Goal: Transaction & Acquisition: Purchase product/service

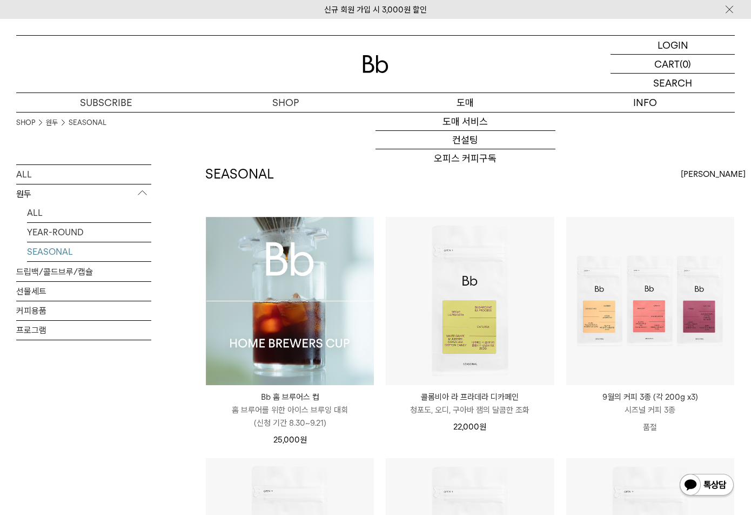
click at [453, 104] on p "도매" at bounding box center [466, 102] width 180 height 19
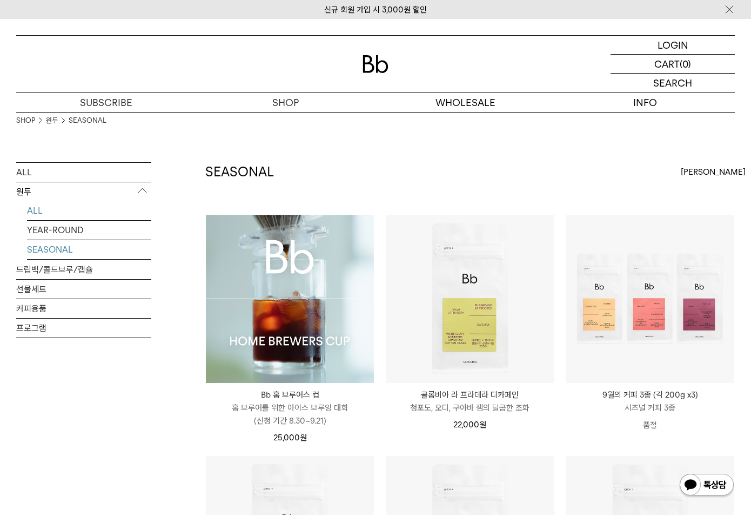
click at [44, 211] on link "ALL" at bounding box center [89, 210] width 124 height 19
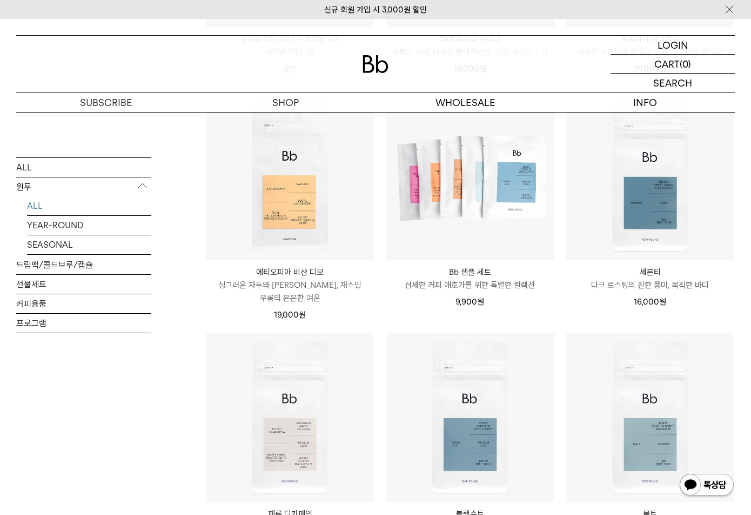
scroll to position [600, 0]
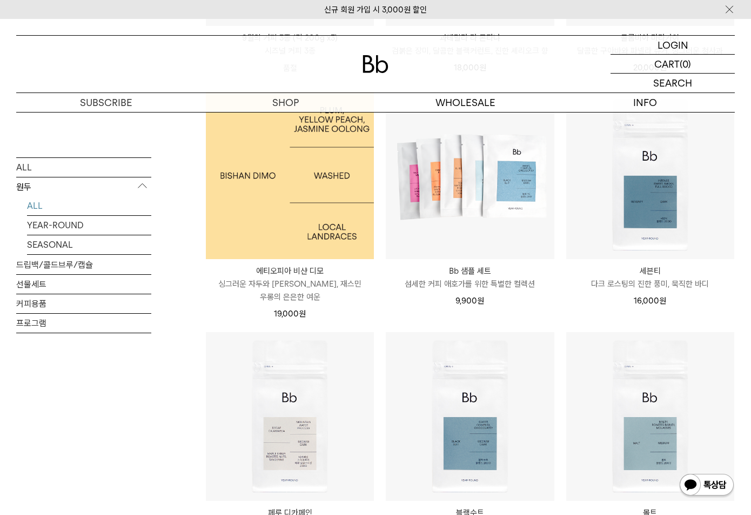
click at [311, 216] on img at bounding box center [290, 175] width 168 height 168
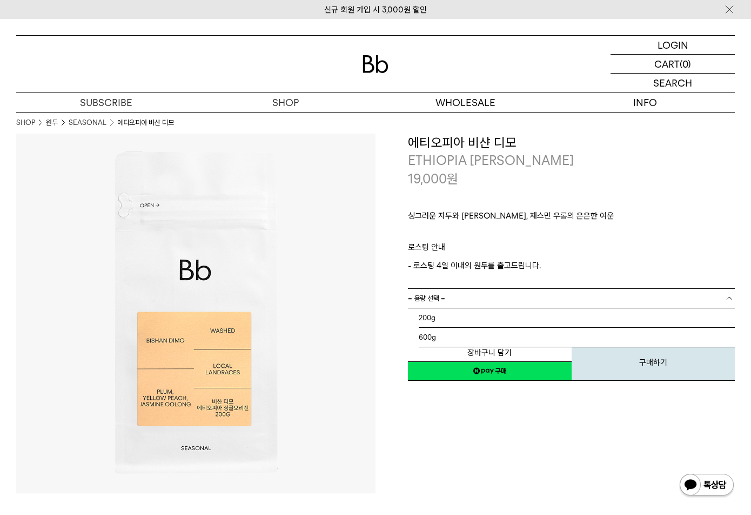
click at [474, 298] on link "= 용량 선택 =" at bounding box center [571, 298] width 327 height 19
click at [453, 335] on li "600g" at bounding box center [577, 337] width 316 height 19
click at [472, 316] on link "= 분쇄도 선택 =" at bounding box center [571, 317] width 327 height 19
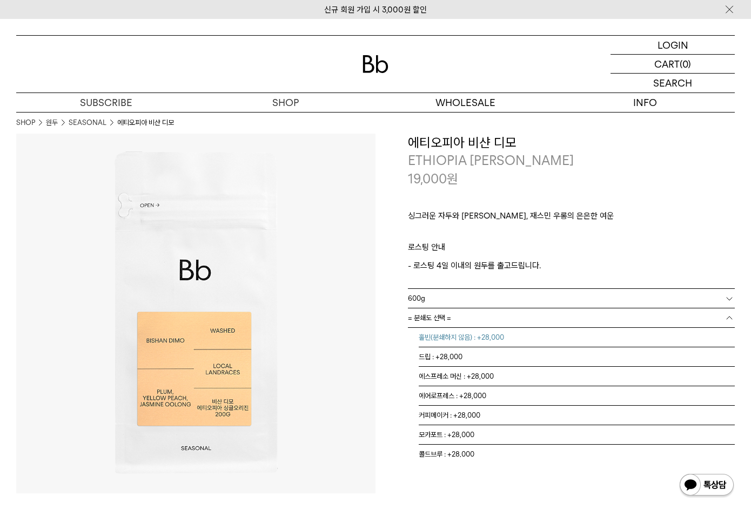
click at [462, 334] on li "홀빈(분쇄하지 않음) : +28,000" at bounding box center [577, 337] width 316 height 19
